Goal: Task Accomplishment & Management: Manage account settings

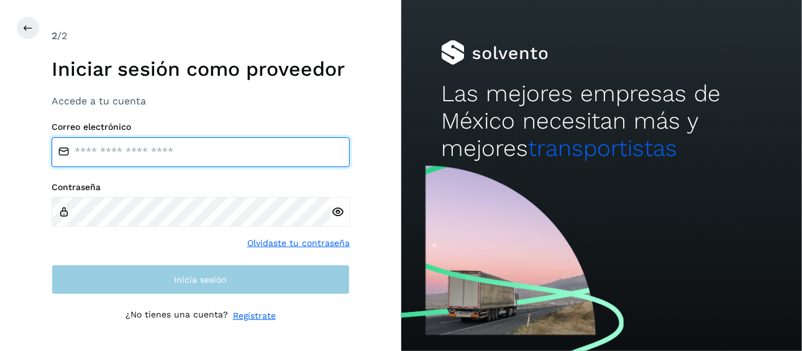
type input "**********"
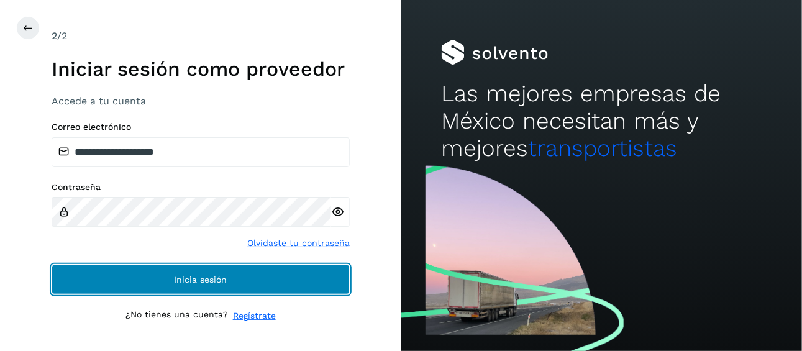
click at [222, 284] on button "Inicia sesión" at bounding box center [201, 280] width 298 height 30
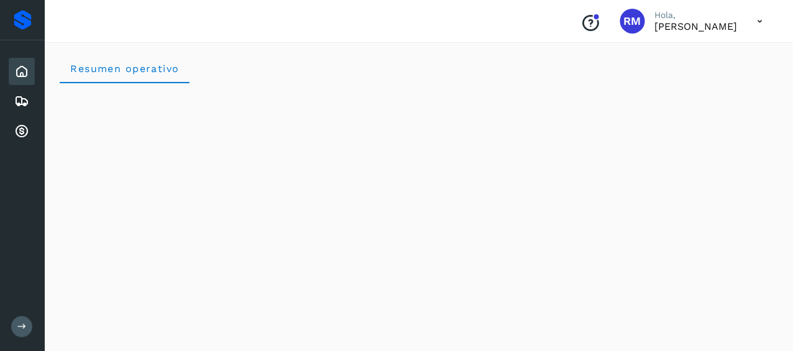
click at [21, 326] on icon at bounding box center [21, 326] width 9 height 9
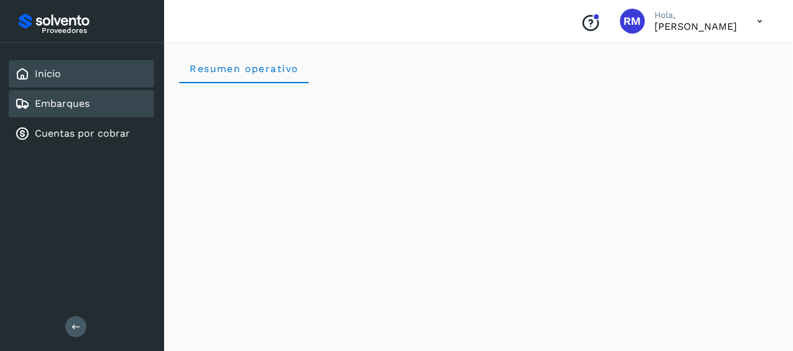
click at [84, 107] on link "Embarques" at bounding box center [62, 104] width 55 height 12
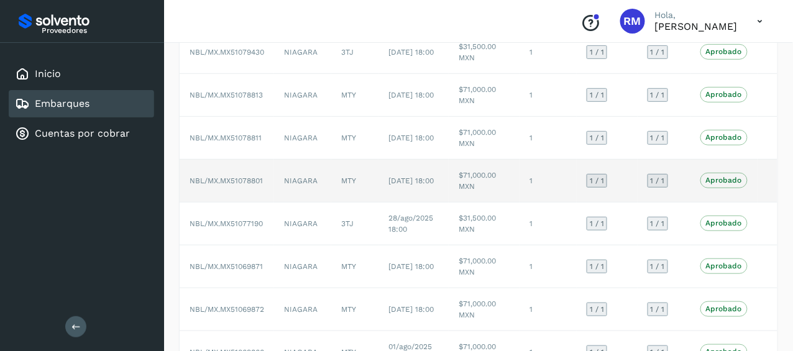
scroll to position [293, 0]
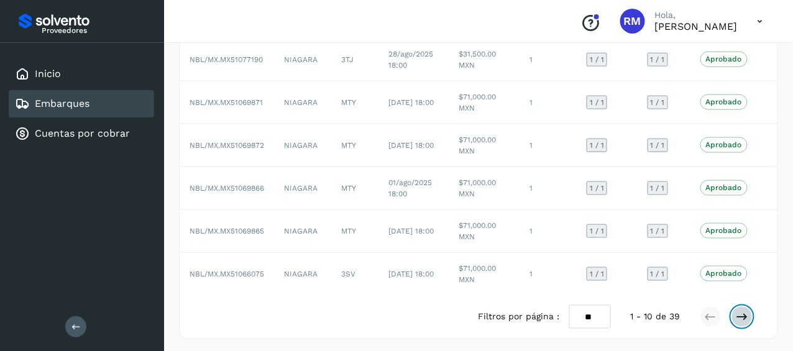
click at [743, 313] on icon at bounding box center [742, 317] width 12 height 12
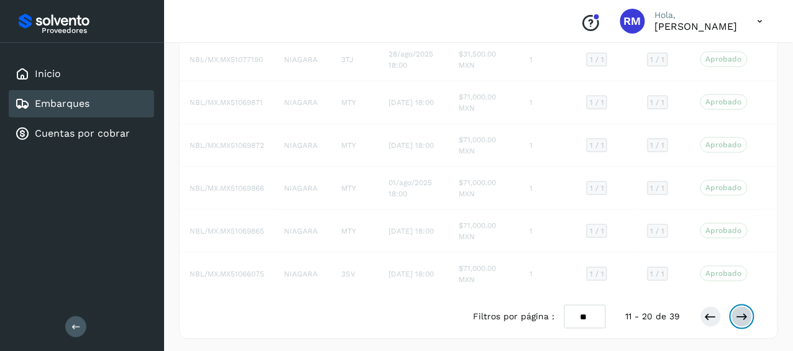
click at [743, 313] on icon at bounding box center [742, 317] width 12 height 12
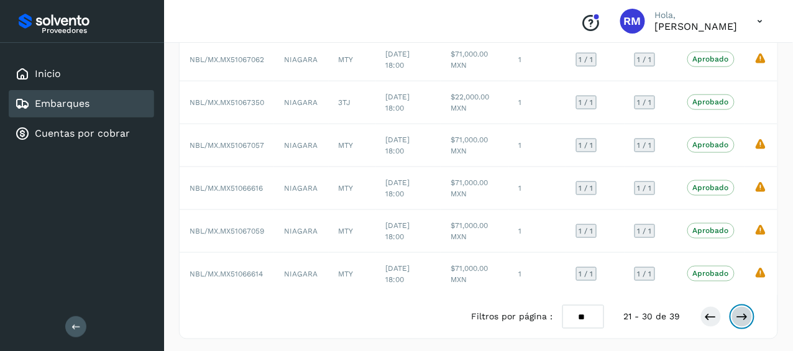
click at [743, 313] on icon at bounding box center [742, 317] width 12 height 12
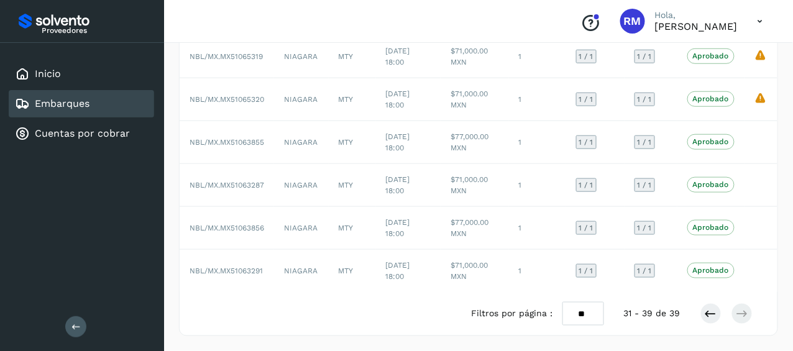
scroll to position [250, 0]
